Goal: Task Accomplishment & Management: Manage account settings

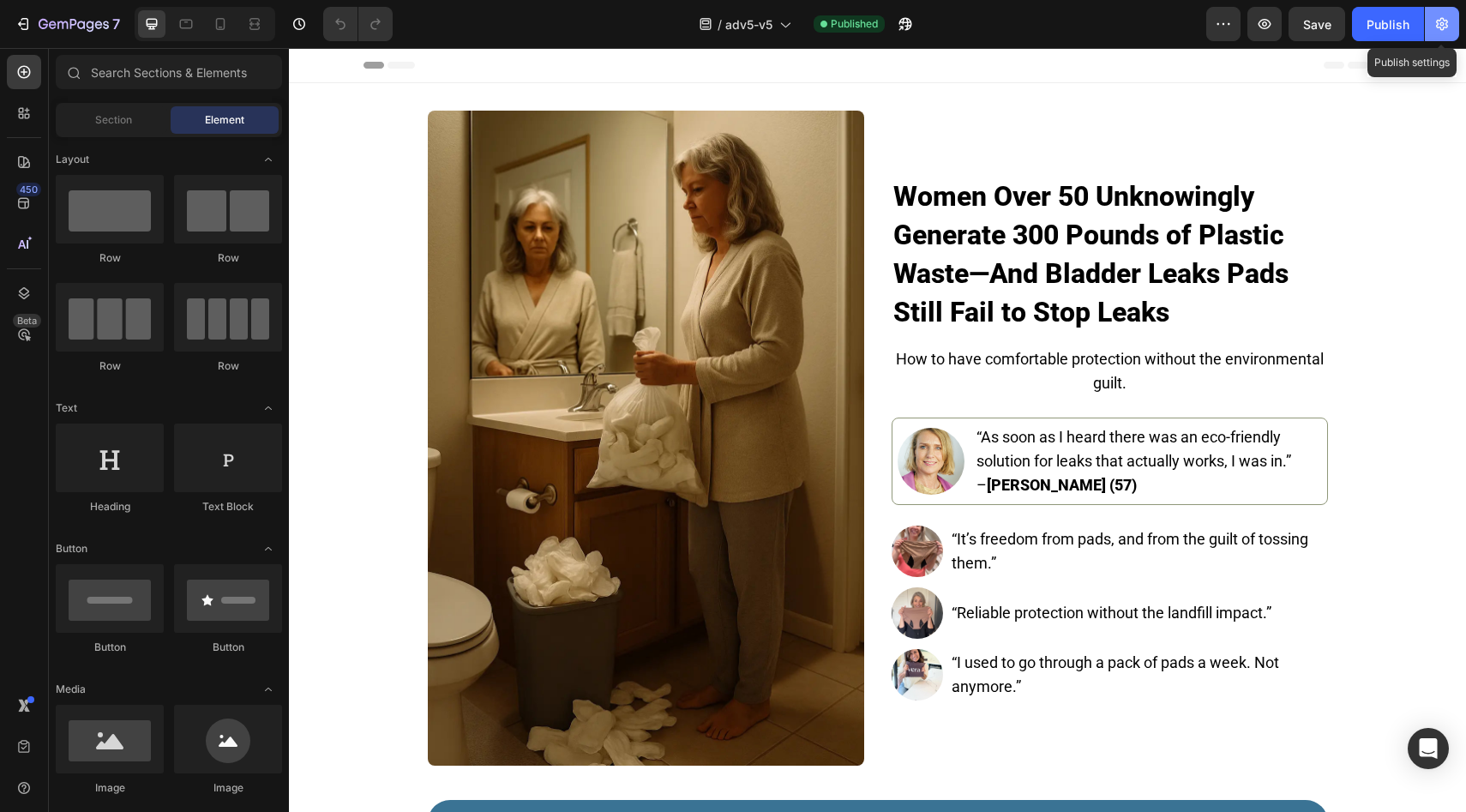
click at [1435, 23] on icon "button" at bounding box center [1441, 23] width 17 height 17
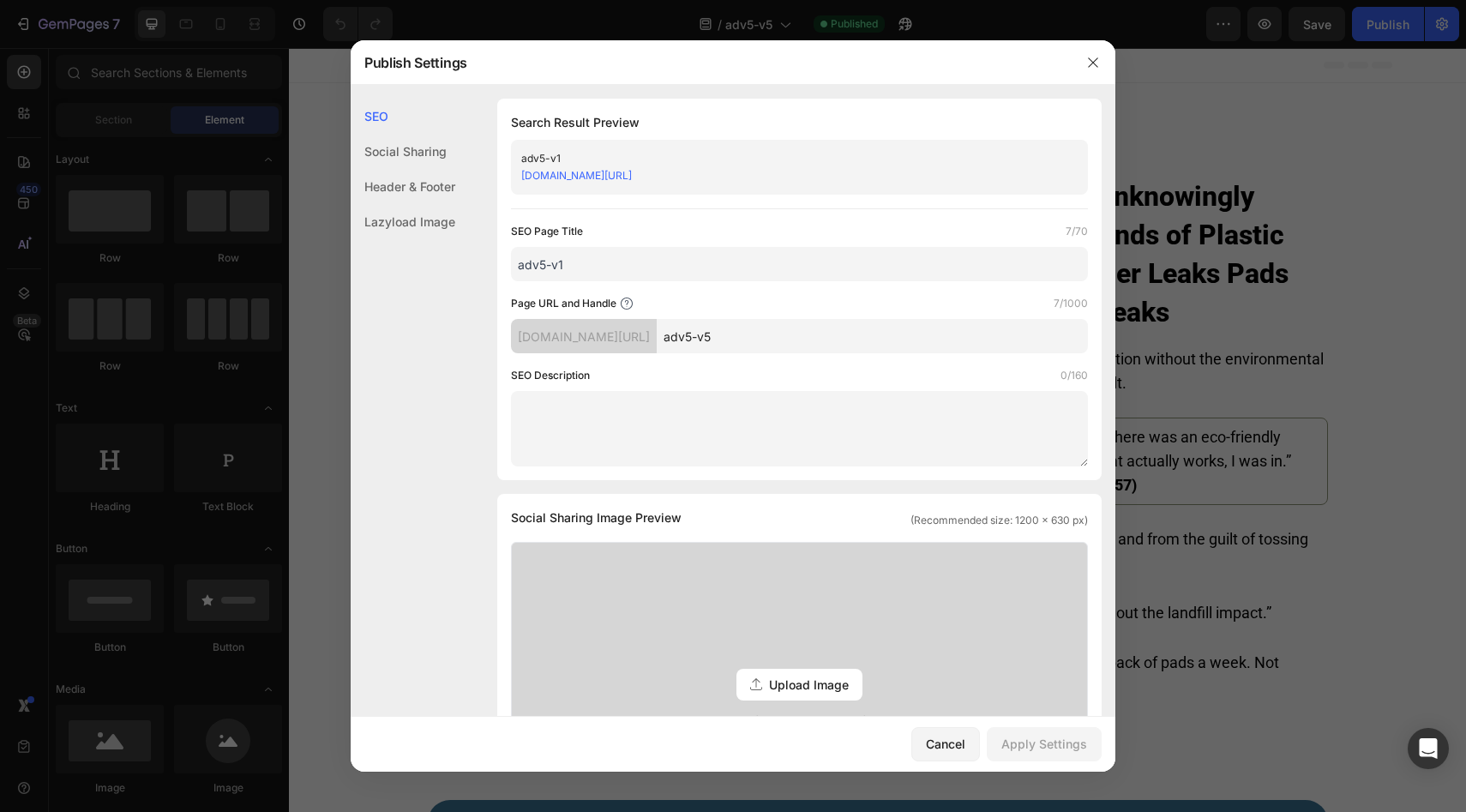
click at [617, 253] on input "adv5-v1" at bounding box center [799, 264] width 577 height 34
click at [618, 260] on input "adv5-v1" at bounding box center [799, 264] width 577 height 34
type input "adv5-v5"
click at [761, 339] on input "adv5-v5" at bounding box center [872, 335] width 431 height 34
type input "adv5v5"
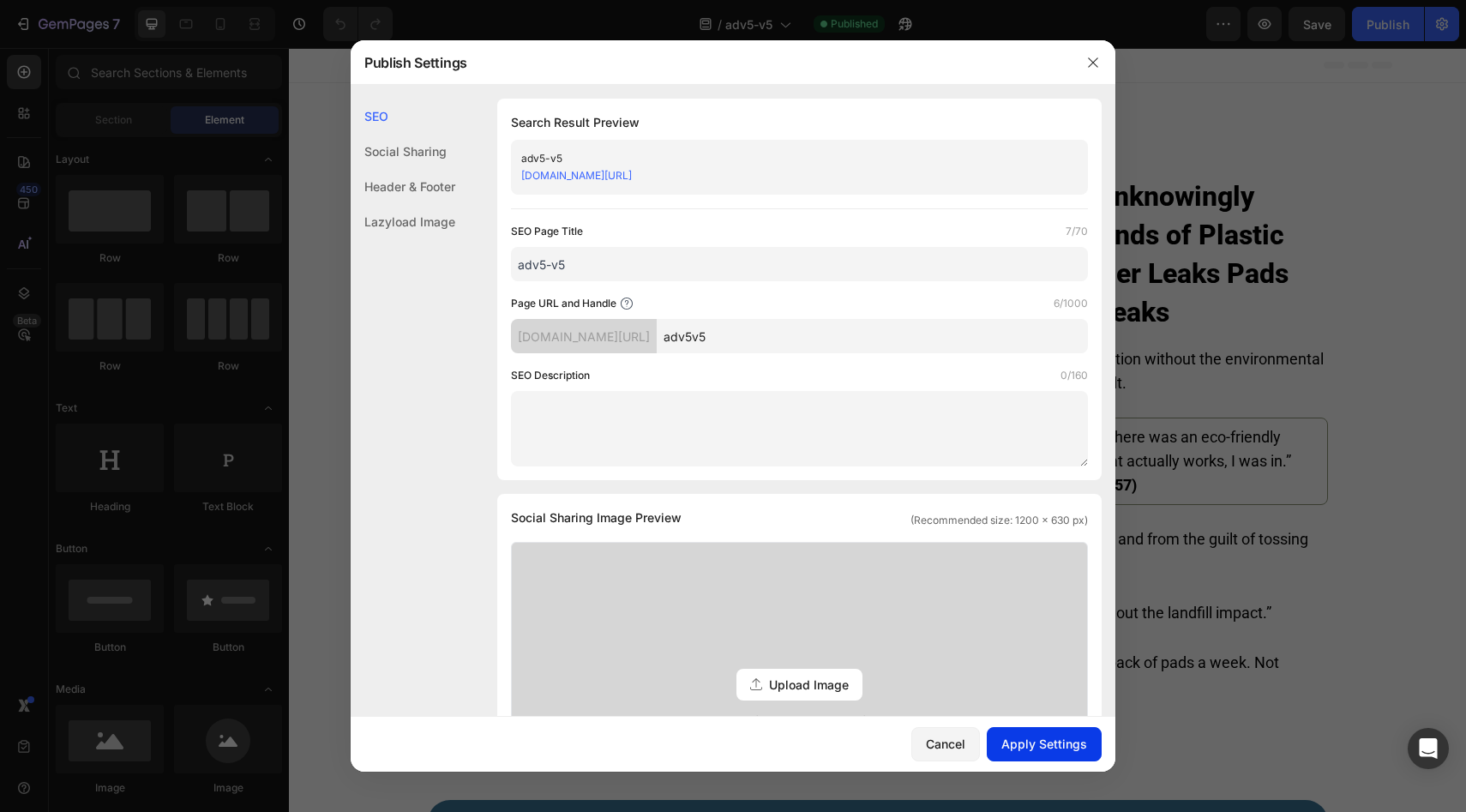
click at [1073, 752] on div "Apply Settings" at bounding box center [1044, 743] width 86 height 18
click at [1089, 56] on icon "button" at bounding box center [1092, 62] width 13 height 13
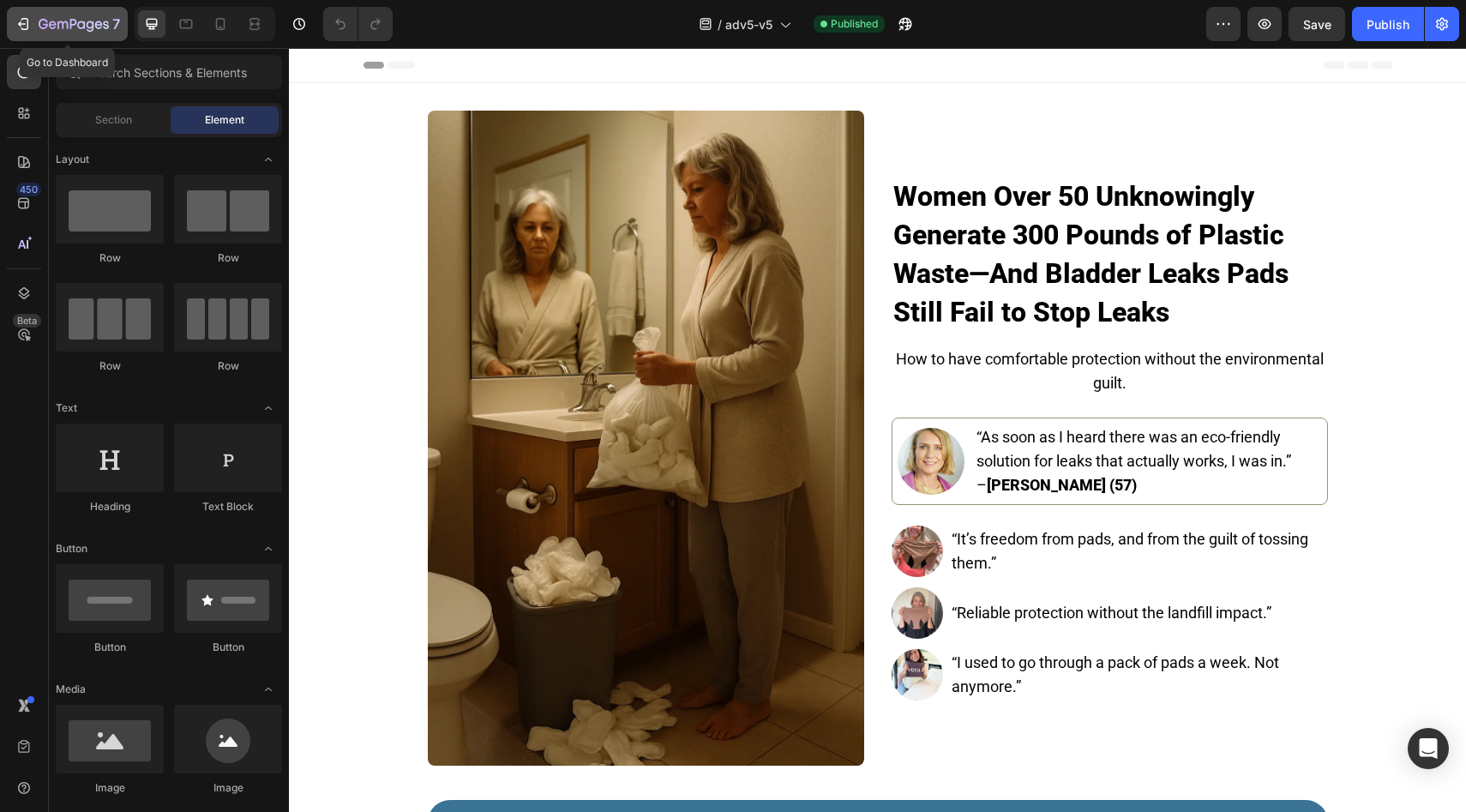
click at [123, 21] on button "7" at bounding box center [67, 24] width 121 height 34
